Goal: Check status

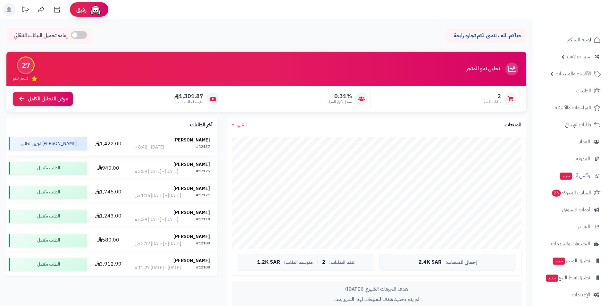
click at [204, 138] on strong "[PERSON_NAME]" at bounding box center [191, 140] width 37 height 7
